Goal: Information Seeking & Learning: Learn about a topic

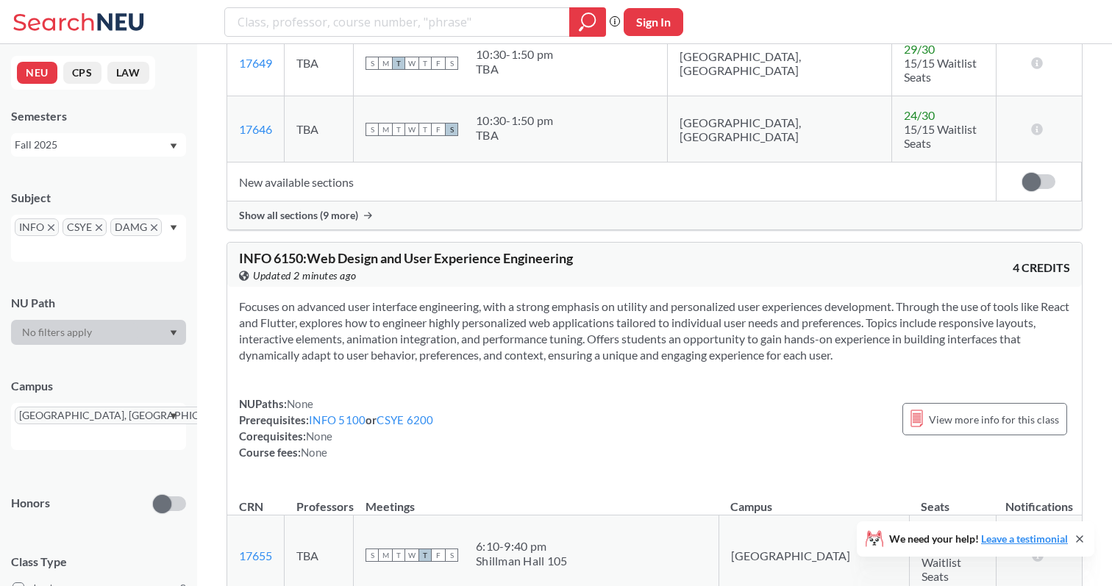
scroll to position [2038, 0]
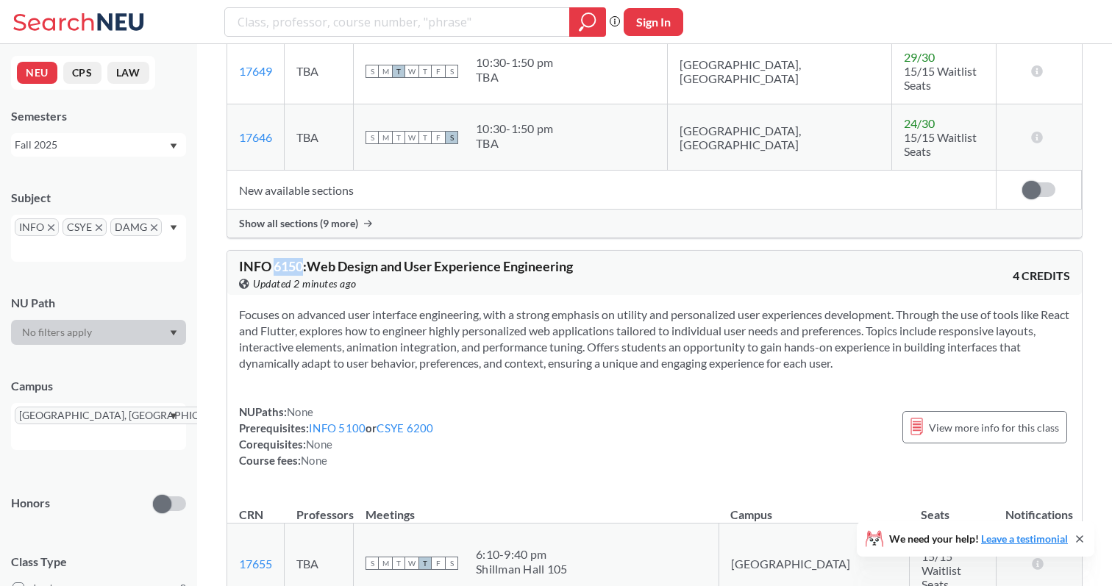
drag, startPoint x: 274, startPoint y: 112, endPoint x: 302, endPoint y: 110, distance: 28.8
click at [302, 258] on span "INFO 6150 : Web Design and User Experience Engineering" at bounding box center [406, 266] width 334 height 16
copy span "6150"
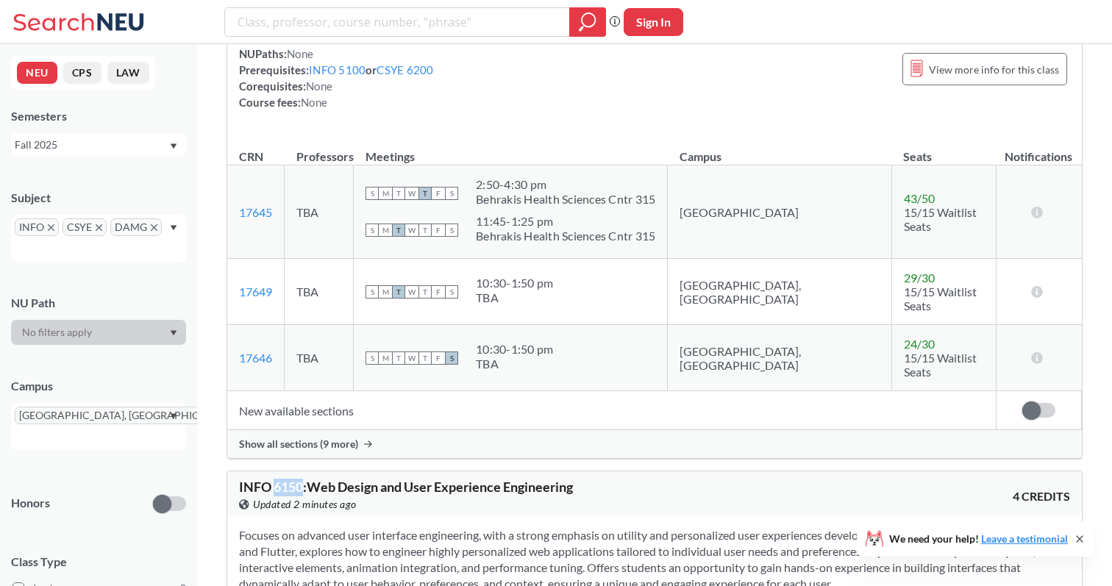
scroll to position [1729, 0]
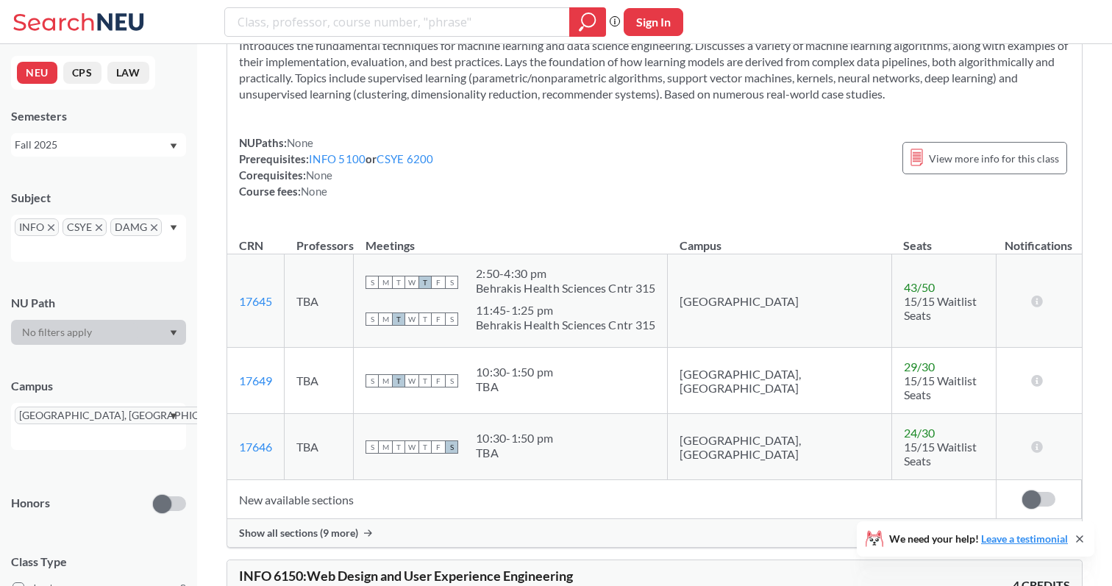
click at [238, 417] on icon "X to remove pill" at bounding box center [241, 416] width 7 height 7
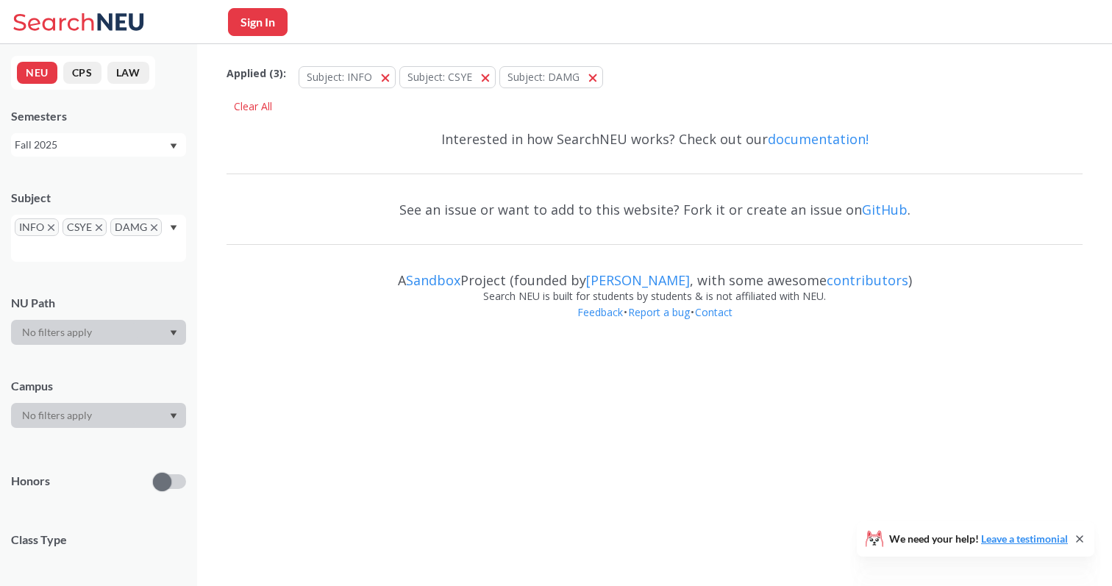
click at [82, 417] on div at bounding box center [98, 415] width 175 height 25
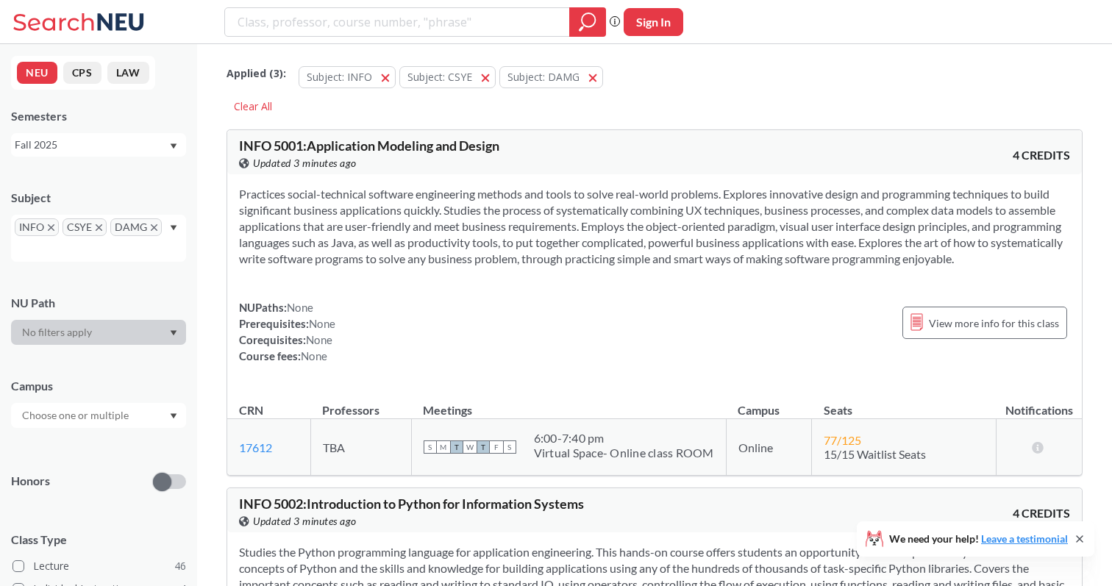
click at [141, 414] on div at bounding box center [98, 415] width 175 height 25
click at [73, 487] on div "Online ( 28 )" at bounding box center [102, 489] width 166 height 16
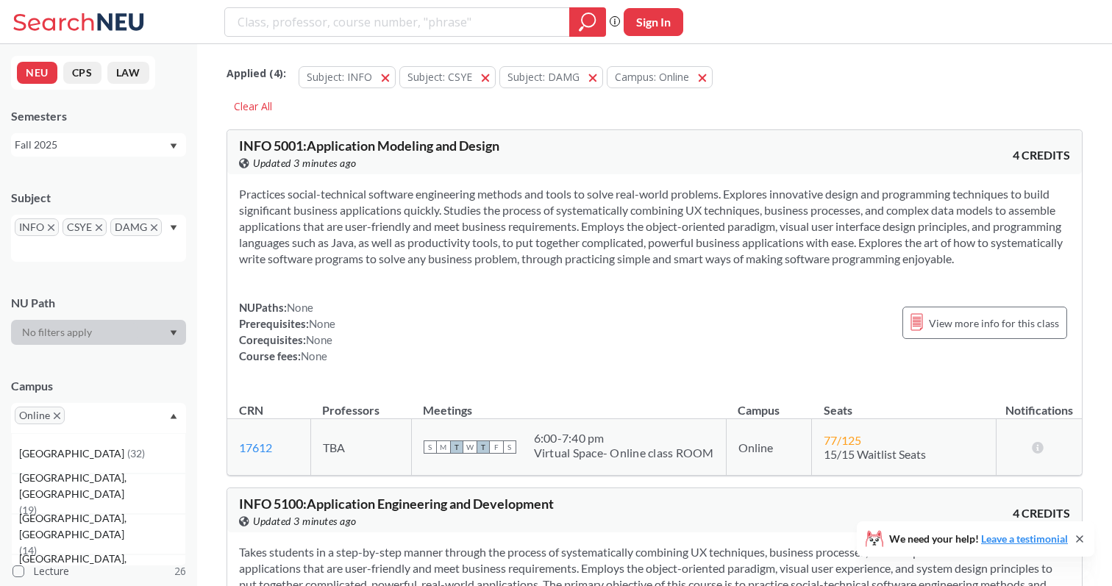
click at [135, 389] on div "Campus" at bounding box center [98, 386] width 175 height 16
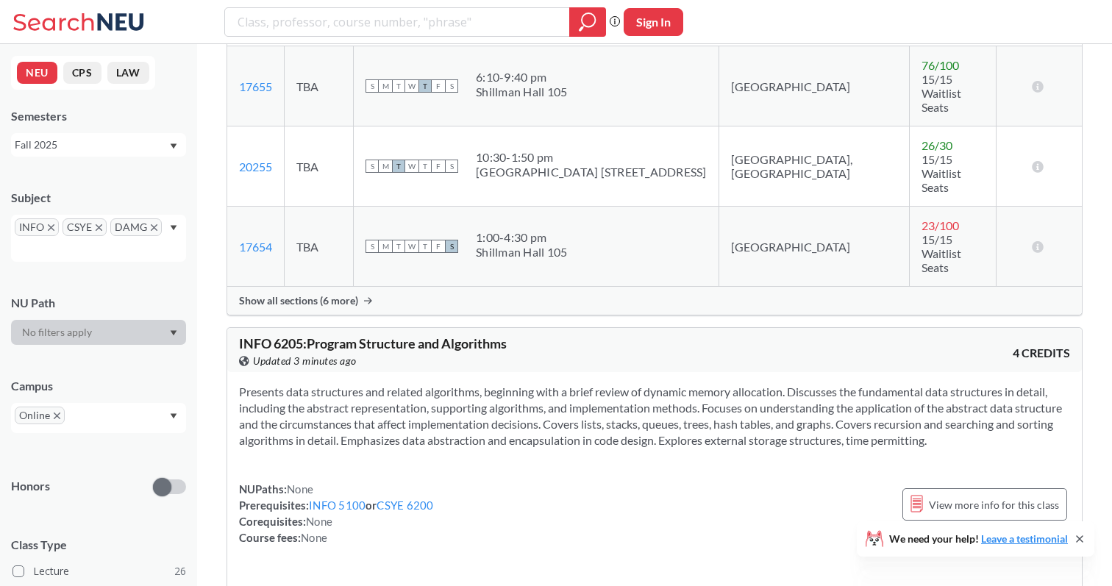
scroll to position [2243, 0]
click at [288, 333] on span "INFO 6205 : Program Structure and Algorithms" at bounding box center [373, 341] width 268 height 16
copy span "6205"
click at [385, 370] on div "Presents data structures and related algorithms, beginning with a brief review …" at bounding box center [654, 468] width 855 height 197
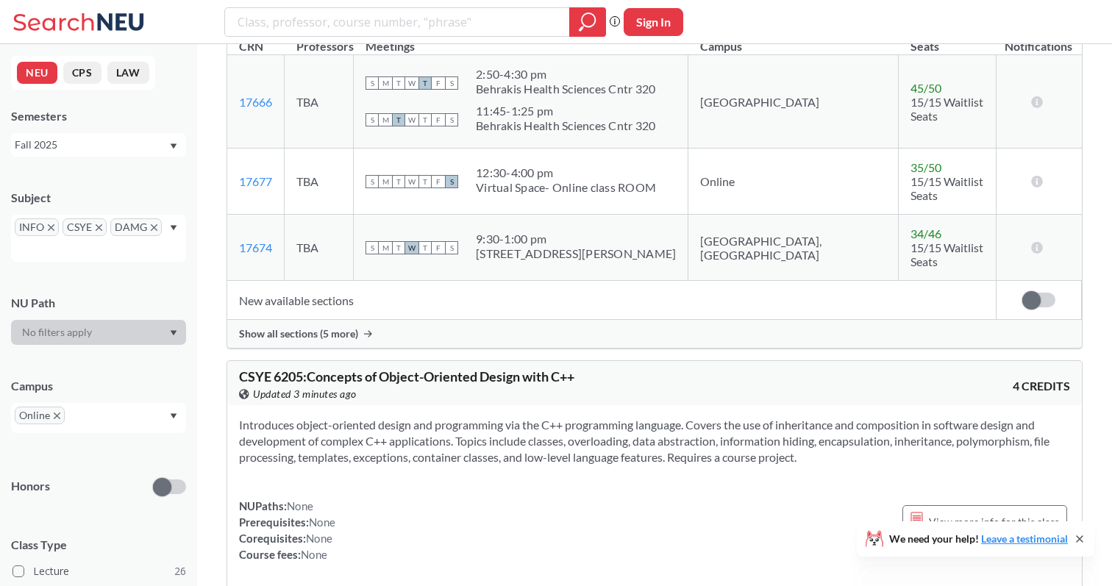
scroll to position [2789, 0]
